Goal: Information Seeking & Learning: Learn about a topic

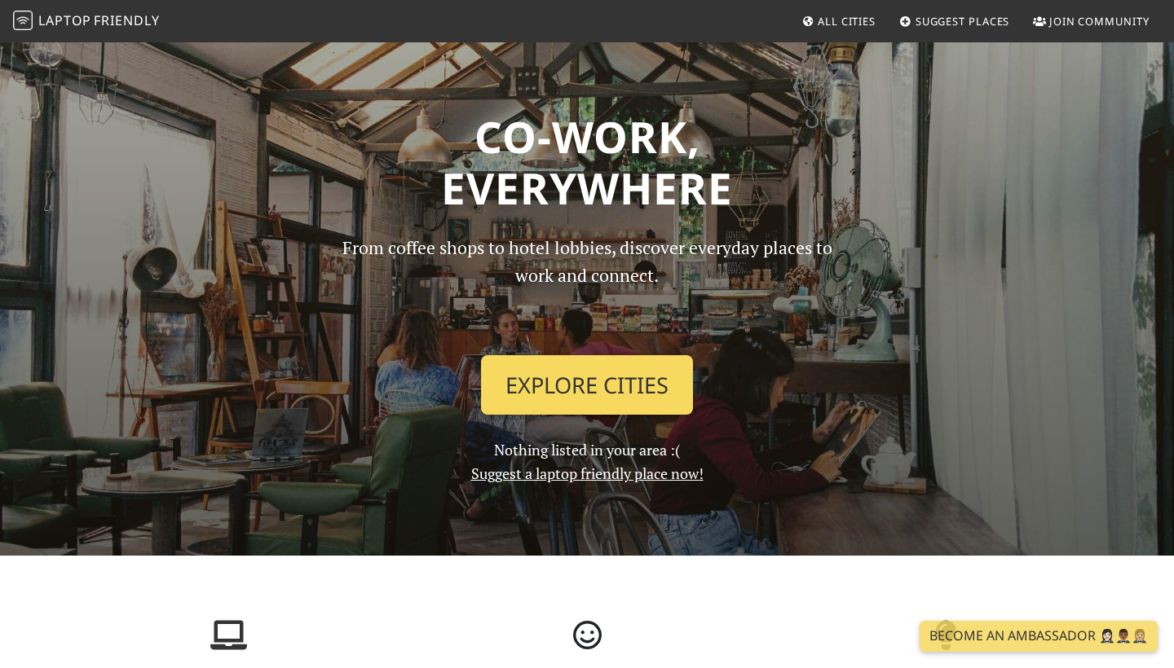
click at [633, 380] on link "Explore Cities" at bounding box center [587, 385] width 212 height 60
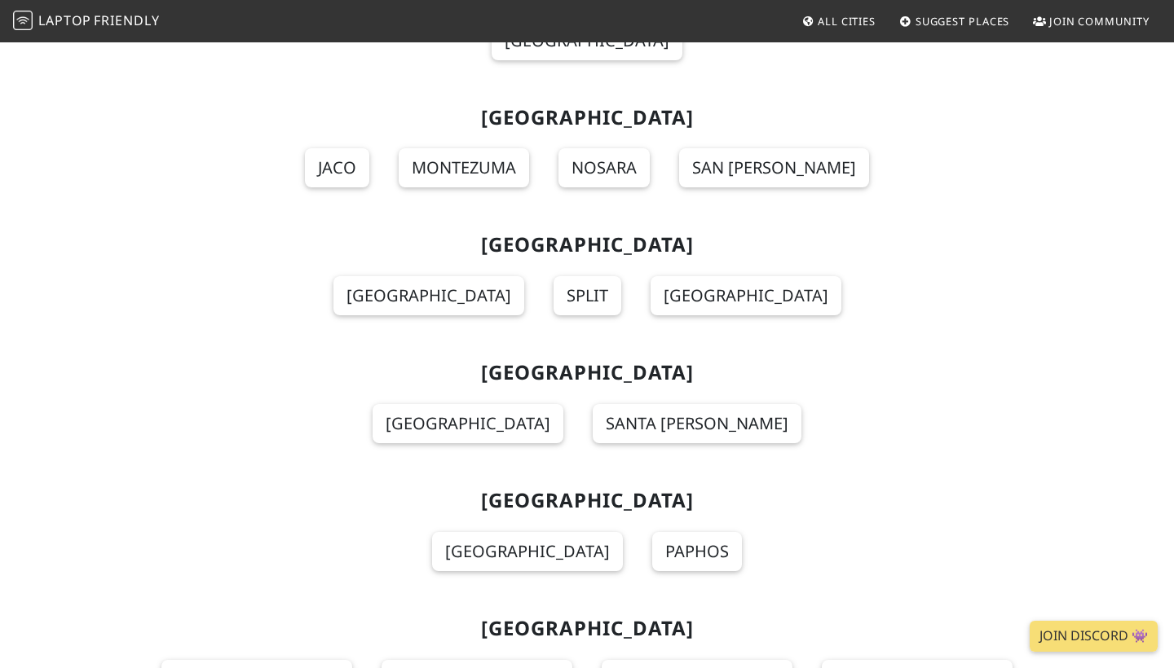
scroll to position [3779, 0]
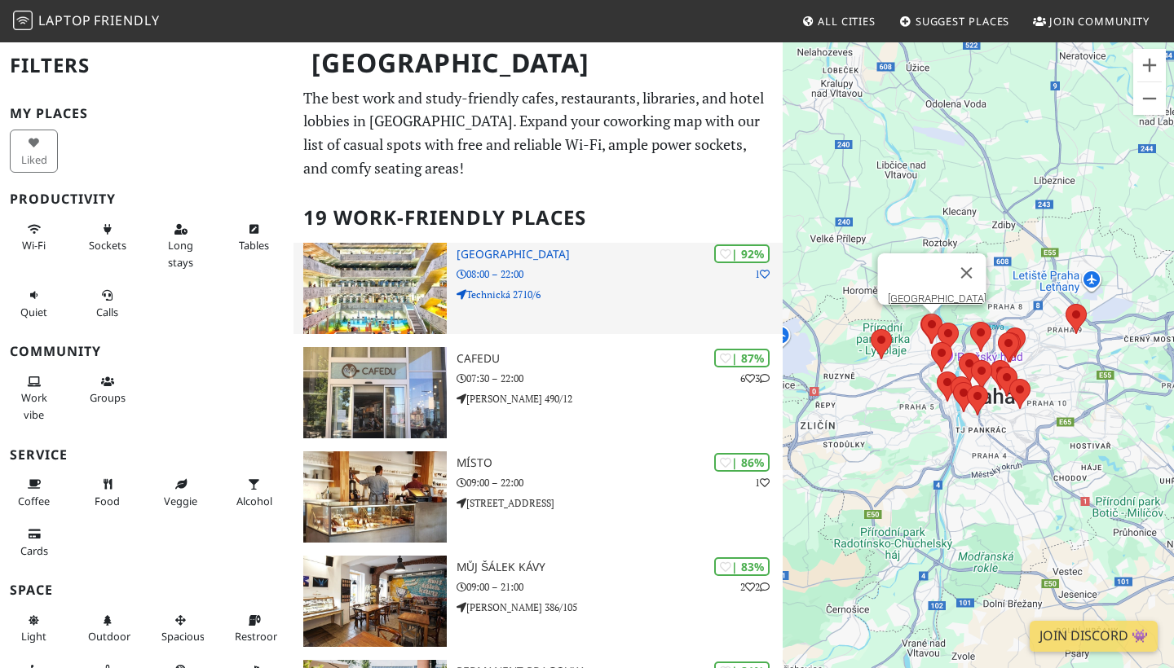
click at [643, 275] on p "08:00 – 22:00" at bounding box center [619, 274] width 326 height 15
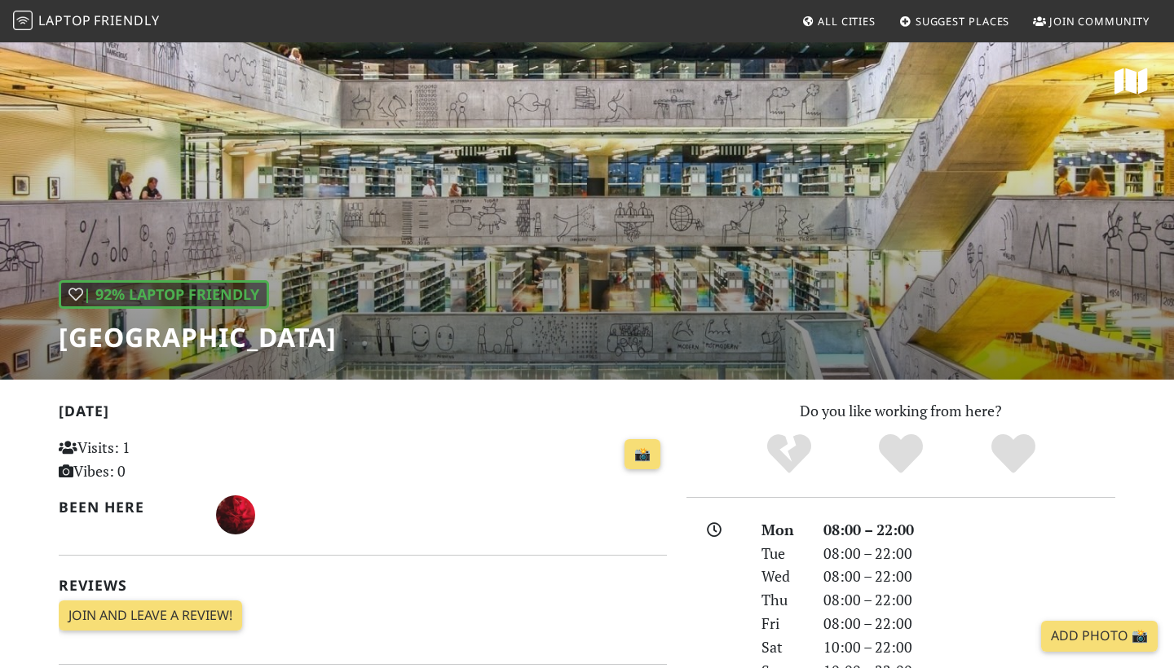
click at [104, 22] on span "Friendly" at bounding box center [126, 20] width 65 height 18
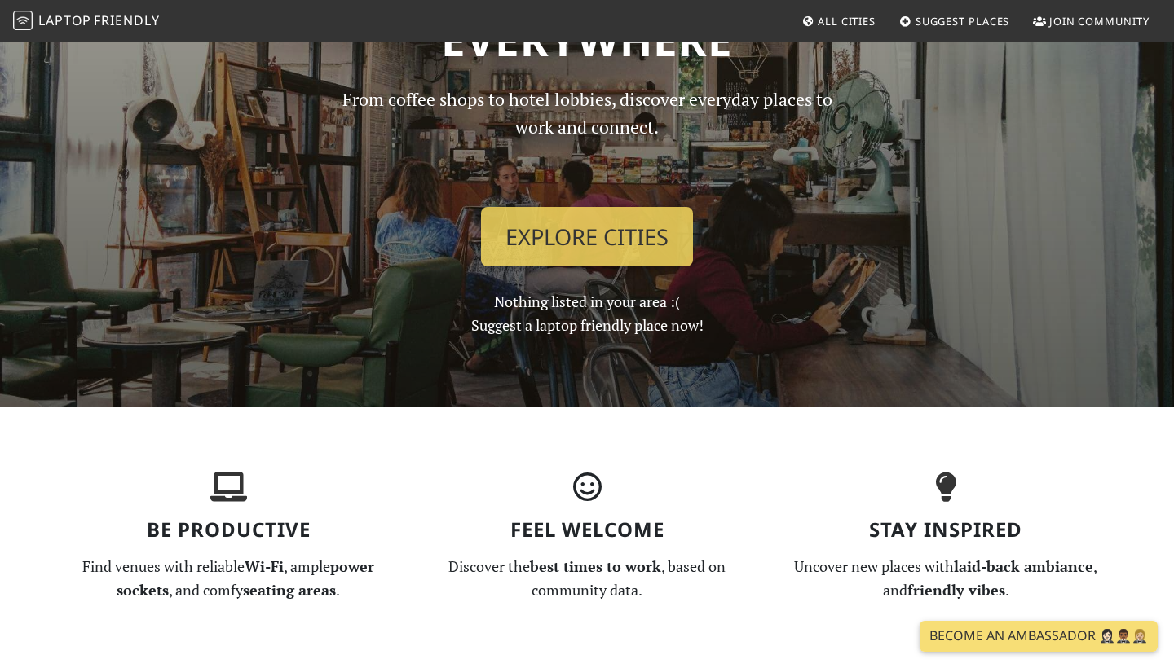
scroll to position [121, 0]
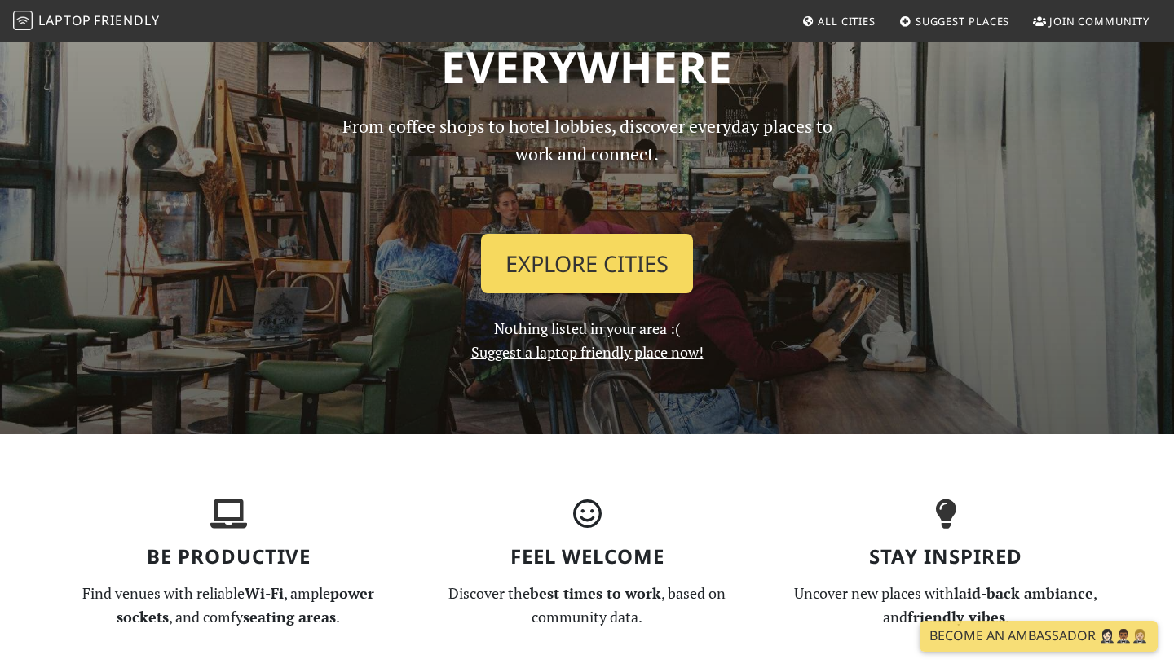
click at [581, 264] on link "Explore Cities" at bounding box center [587, 264] width 212 height 60
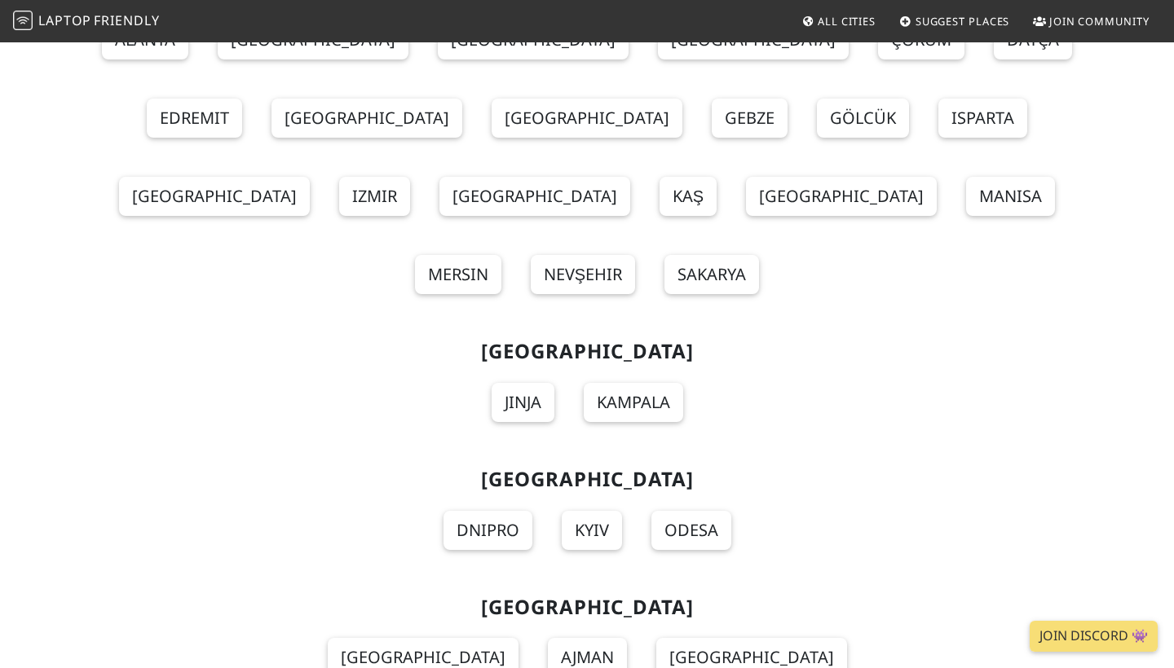
scroll to position [18851, 0]
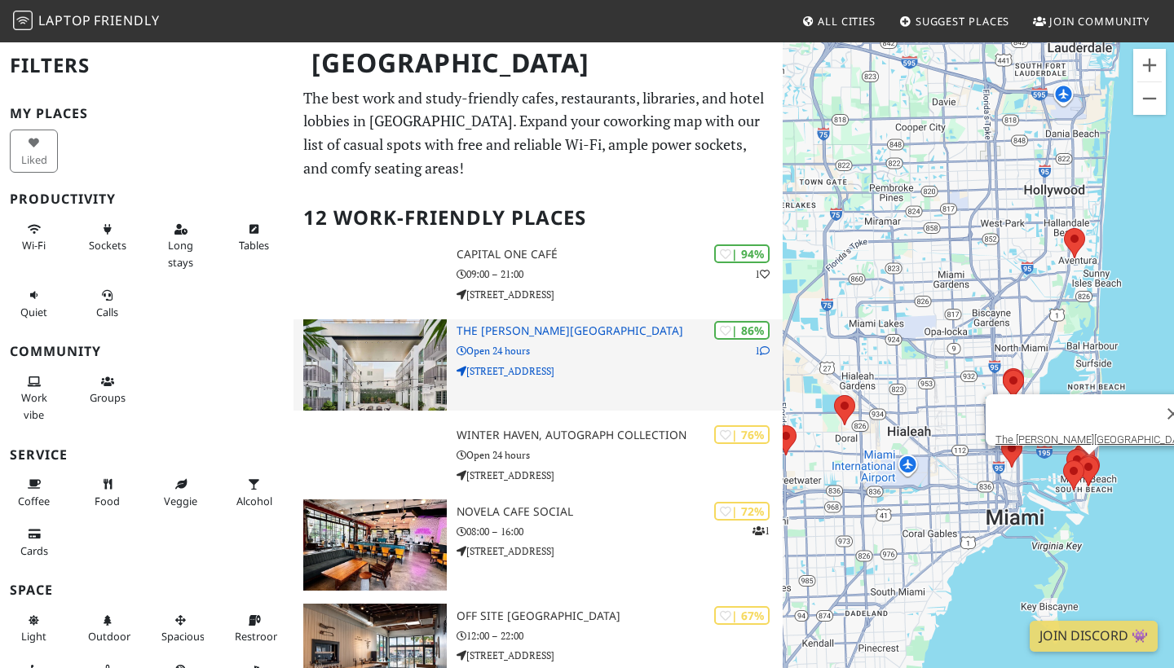
click at [491, 328] on h3 "The [PERSON_NAME][GEOGRAPHIC_DATA]" at bounding box center [619, 331] width 326 height 14
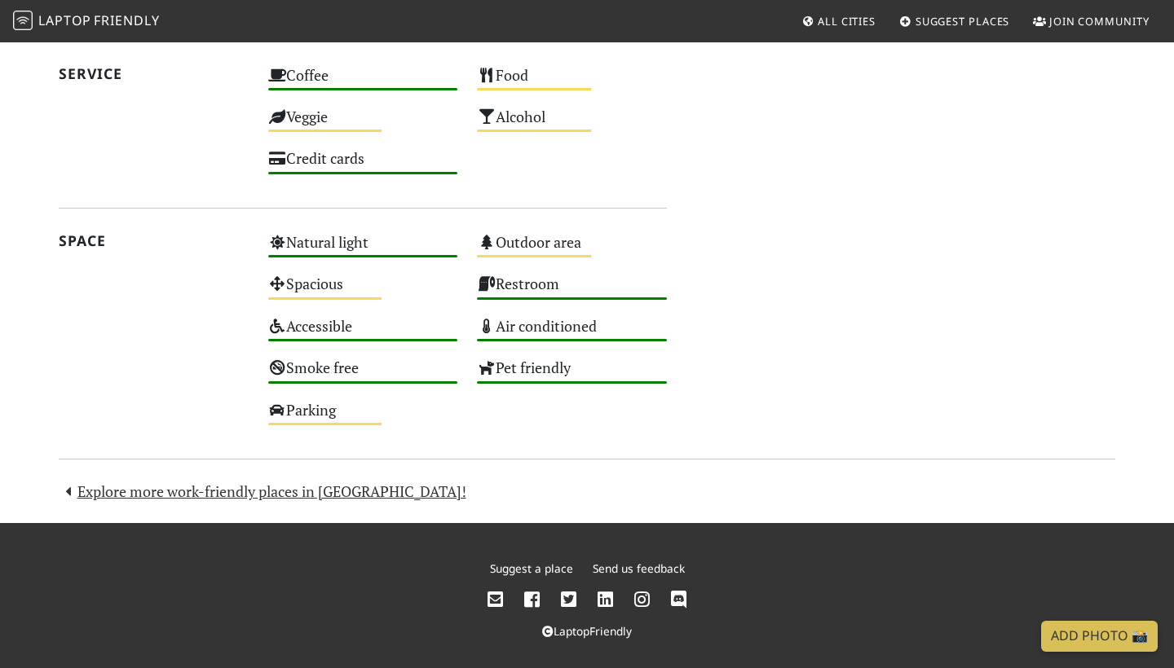
scroll to position [1042, 0]
